Goal: Information Seeking & Learning: Learn about a topic

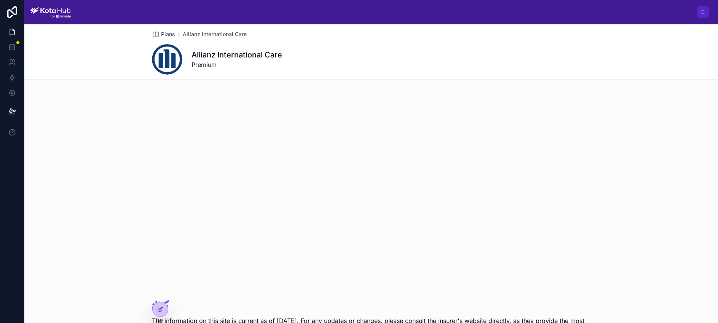
scroll to position [191, 0]
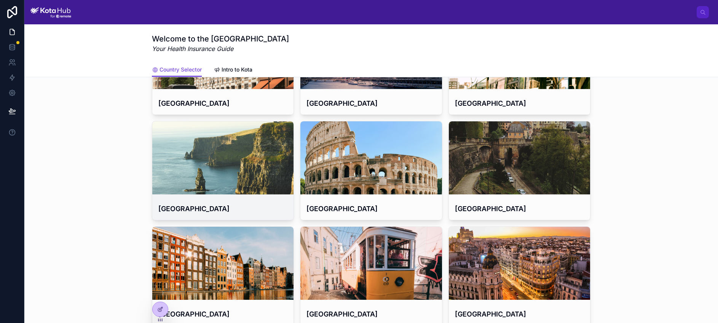
scroll to position [190, 0]
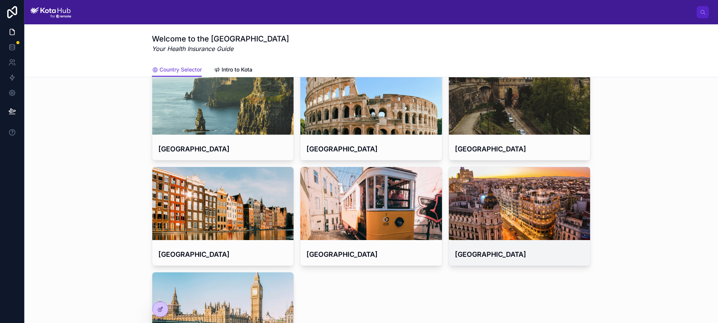
click at [492, 205] on div at bounding box center [519, 203] width 141 height 9
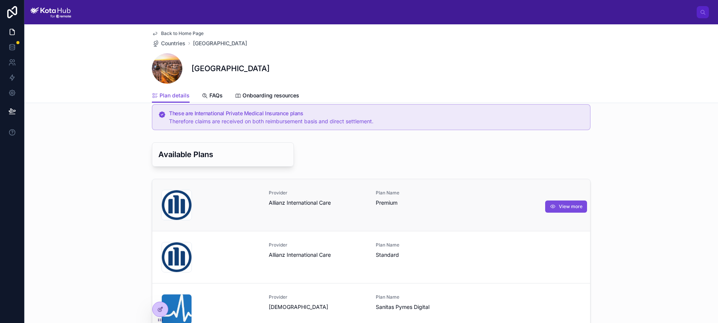
scroll to position [9, 0]
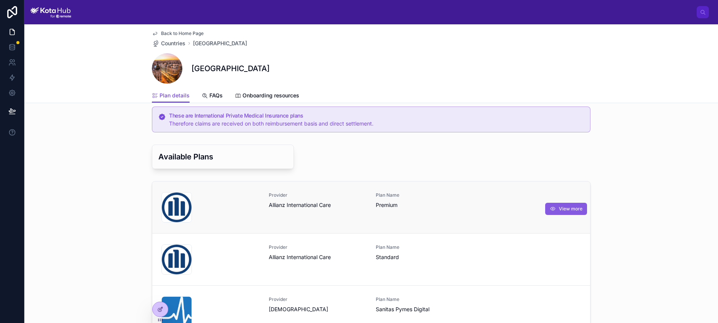
click at [558, 209] on button "View more" at bounding box center [566, 209] width 42 height 12
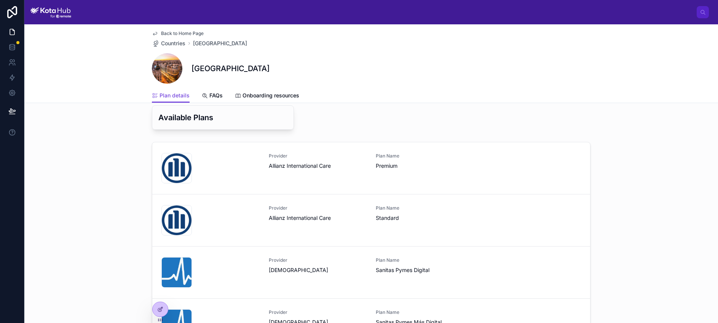
scroll to position [73, 0]
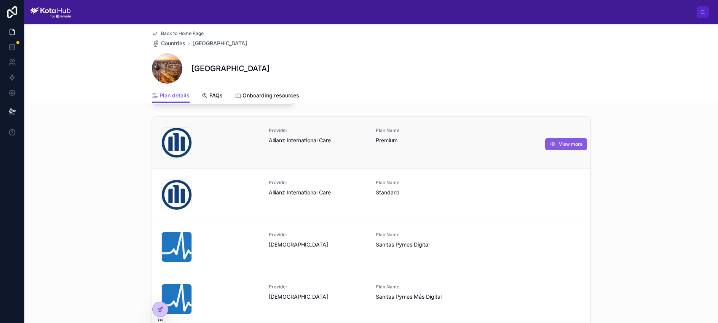
click at [549, 145] on button "View more" at bounding box center [566, 144] width 42 height 12
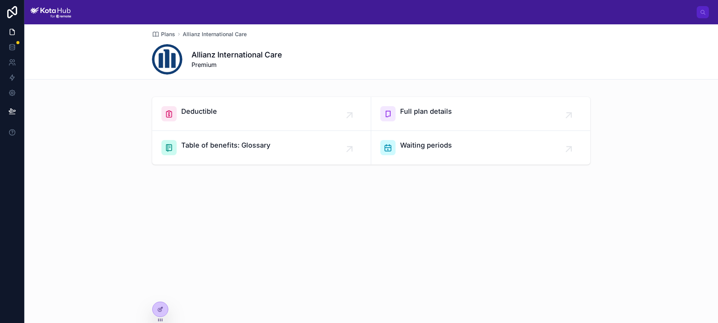
scroll to position [40, 0]
click at [487, 120] on div "Full plan details" at bounding box center [480, 114] width 201 height 15
